Goal: Transaction & Acquisition: Purchase product/service

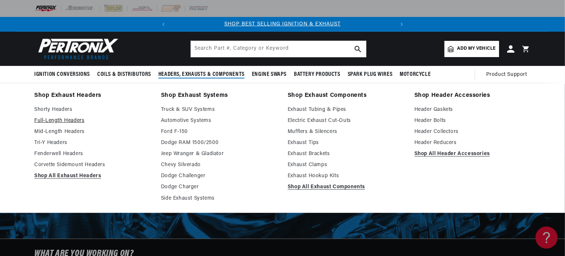
click at [74, 121] on link "Full-Length Headers" at bounding box center [92, 120] width 116 height 9
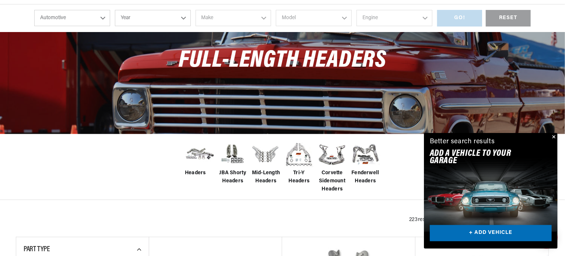
scroll to position [0, 223]
click at [554, 137] on button "Close" at bounding box center [552, 137] width 9 height 9
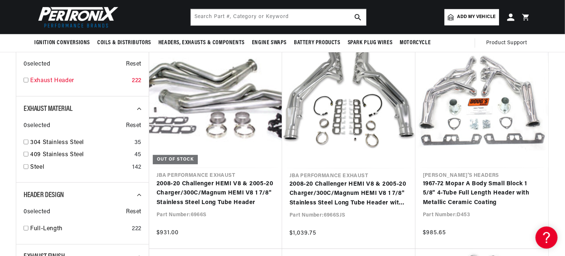
scroll to position [0, 0]
click at [41, 80] on link "Exhaust Header" at bounding box center [79, 81] width 99 height 10
checkbox input "false"
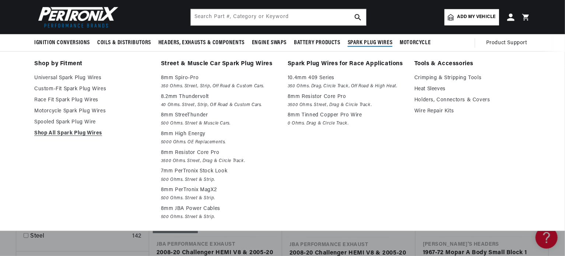
click at [537, 130] on div "Shop by Fitment Universal Spark Plug Wires Custom-Fit Spark Plug Wires Race Fit…" at bounding box center [282, 141] width 533 height 164
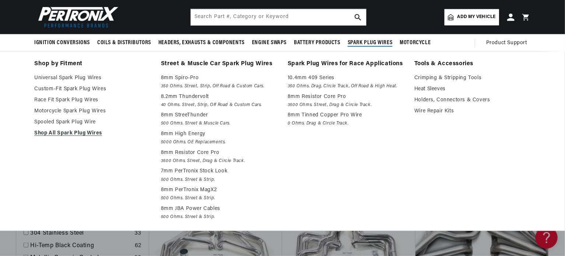
scroll to position [334, 0]
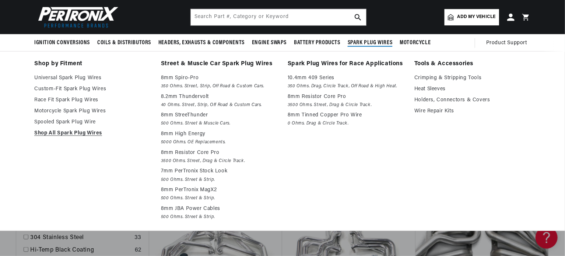
click at [102, 205] on li "Shop by Fitment Universal Spark Plug Wires Custom-Fit Spark Plug Wires Race Fit…" at bounding box center [92, 141] width 116 height 164
click at [392, 14] on header "Ignition Conversions Back Ignition Conversions Shop by Feature" at bounding box center [282, 17] width 533 height 34
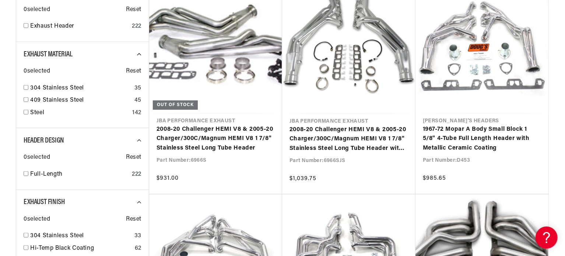
scroll to position [420, 0]
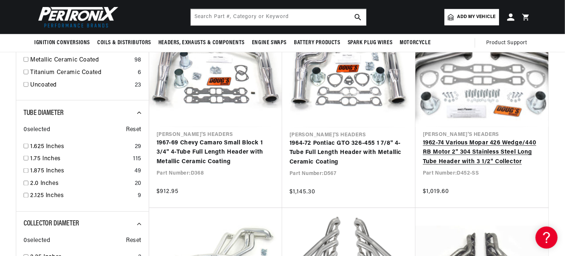
click at [487, 167] on link "1962-74 Various Mopar 426 Wedge/440 RB Motor 2" 304 Stainless Steel Long Tube H…" at bounding box center [482, 152] width 118 height 28
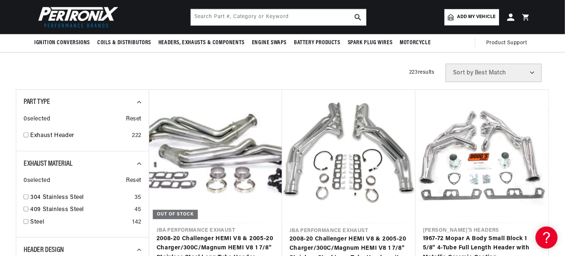
scroll to position [200, 0]
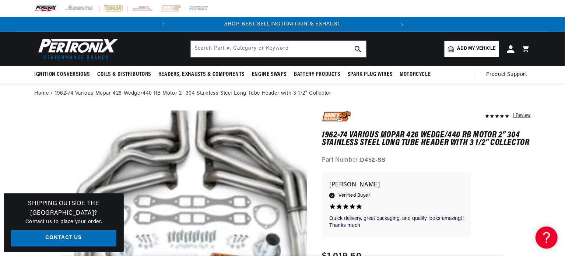
click at [476, 47] on span "Add my vehicle" at bounding box center [476, 48] width 38 height 7
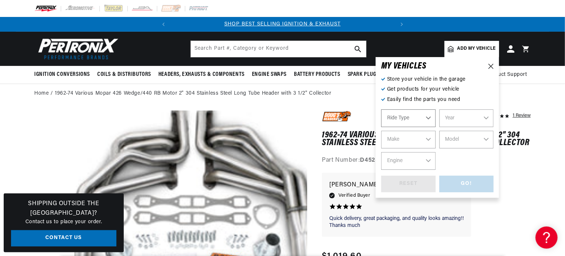
select select "Automotive"
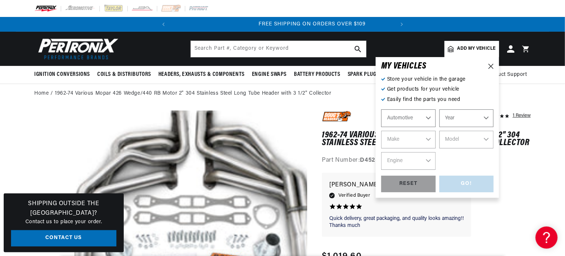
scroll to position [0, 223]
click at [487, 117] on select "Year 2026 2025 2024 2023 2022 2021 2020 2019 2018 2017 2016 2015 2014 2013 2012…" at bounding box center [466, 118] width 54 height 18
select select "1986"
click at [439, 109] on select "Year 2026 2025 2024 2023 2022 2021 2020 2019 2018 2017 2016 2015 2014 2013 2012…" at bounding box center [466, 118] width 54 height 18
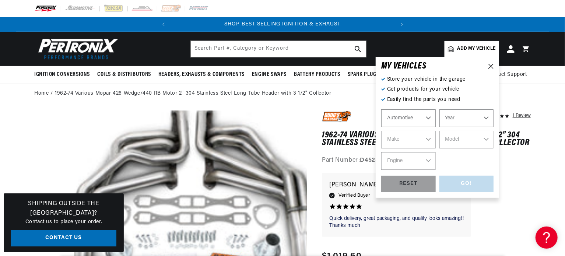
select select "1986"
click at [417, 138] on select "Make American Motors Bentley Buick Cadillac Chevrolet Chrysler Dodge Excalibur …" at bounding box center [408, 140] width 54 height 18
select select "Chevrolet"
click at [381, 131] on select "Make American Motors Bentley Buick Cadillac Chevrolet Chrysler Dodge Excalibur …" at bounding box center [408, 140] width 54 height 18
select select "Chevrolet"
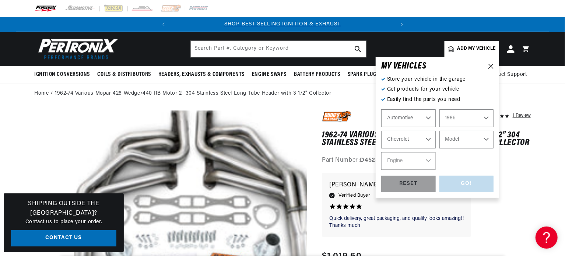
click at [464, 136] on select "Model Astro B60 C10 C10 Suburban C20 C20 Suburban C30 C35 C60 C70 Camaro Capric…" at bounding box center [466, 140] width 54 height 18
select select "C10"
click at [463, 141] on select "Model Astro B60 C10 C10 Suburban C20 C20 Suburban C30 C35 C60 C70 Camaro Capric…" at bounding box center [466, 140] width 54 height 18
select select "C10"
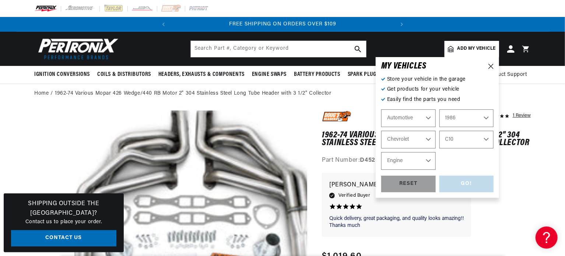
click at [411, 160] on select "Engine 5.0L 5.7L 6.6L 7.4L" at bounding box center [408, 161] width 54 height 18
